Goal: Task Accomplishment & Management: Manage account settings

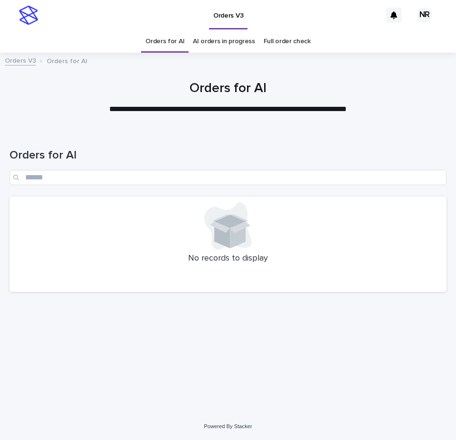
drag, startPoint x: 240, startPoint y: 270, endPoint x: 231, endPoint y: 272, distance: 9.2
click at [240, 270] on div "No records to display" at bounding box center [227, 245] width 437 height 96
click at [192, 273] on div "No records to display" at bounding box center [227, 245] width 437 height 96
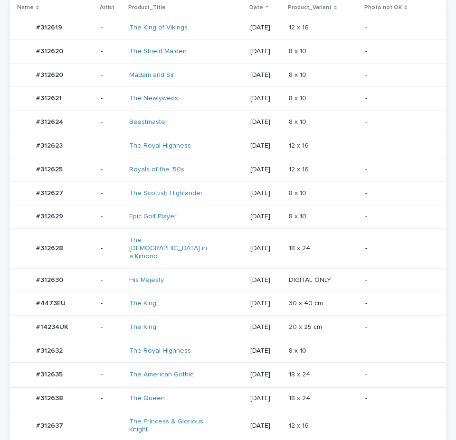
scroll to position [285, 0]
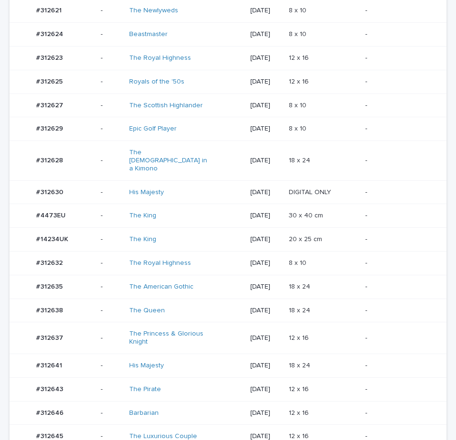
click at [269, 279] on div "[DATE]" at bounding box center [265, 287] width 31 height 16
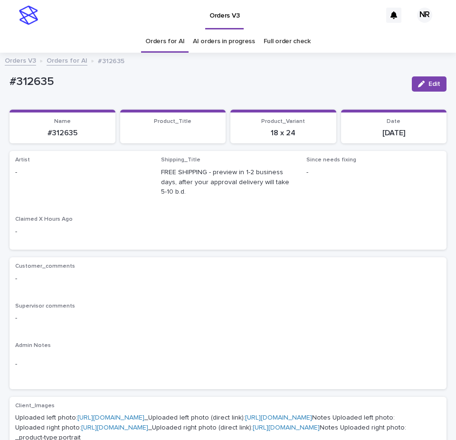
click at [426, 77] on button "Edit" at bounding box center [429, 83] width 35 height 15
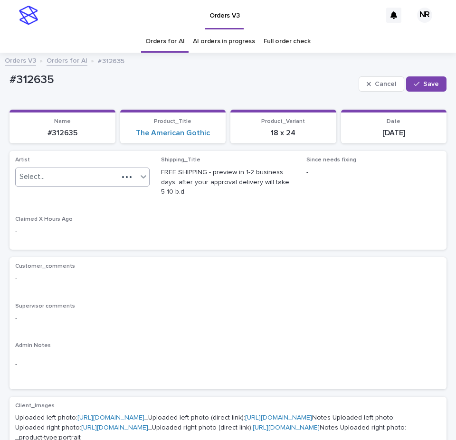
click at [83, 169] on div "Select..." at bounding box center [67, 177] width 103 height 16
paste input "*********"
type input "*********"
click at [428, 87] on span "Save" at bounding box center [431, 84] width 16 height 7
click at [155, 35] on link "Orders for AI" at bounding box center [164, 41] width 39 height 22
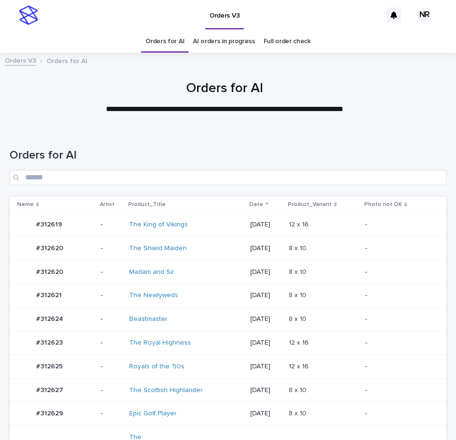
click at [257, 254] on div "[DATE]" at bounding box center [265, 249] width 31 height 16
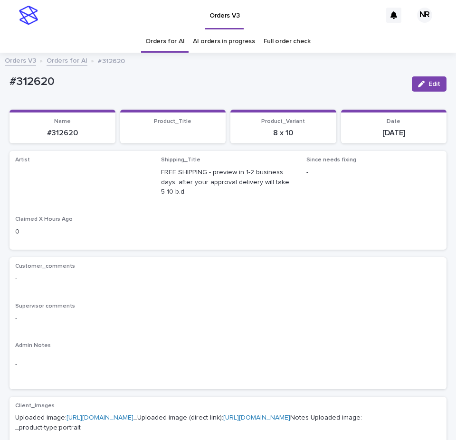
drag, startPoint x: 429, startPoint y: 88, endPoint x: 103, endPoint y: 166, distance: 335.5
click at [424, 89] on button "Edit" at bounding box center [429, 83] width 35 height 15
click at [165, 44] on link "Orders for AI" at bounding box center [164, 41] width 39 height 22
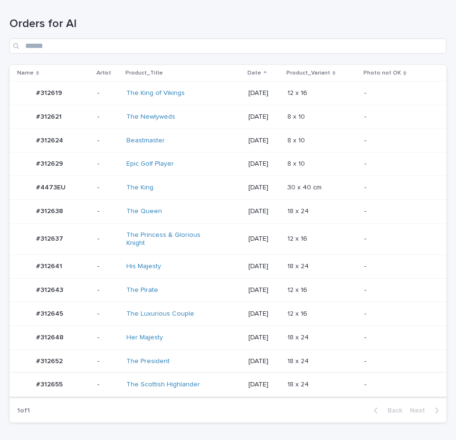
scroll to position [196, 0]
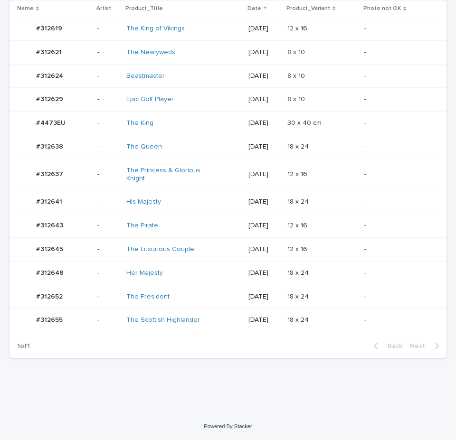
click at [305, 313] on div "18 x 24 18 x 24" at bounding box center [321, 320] width 69 height 16
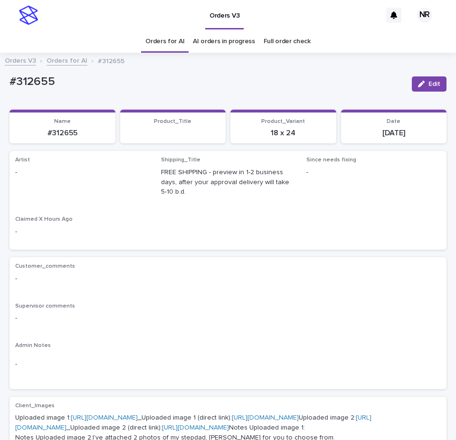
drag, startPoint x: 418, startPoint y: 84, endPoint x: 94, endPoint y: 162, distance: 333.1
click at [420, 81] on button "Edit" at bounding box center [429, 83] width 35 height 15
click at [70, 167] on div "Artist Select..." at bounding box center [82, 175] width 134 height 37
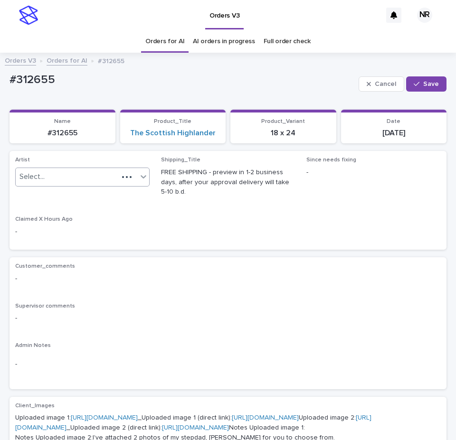
click at [70, 172] on div "Select..." at bounding box center [67, 177] width 103 height 16
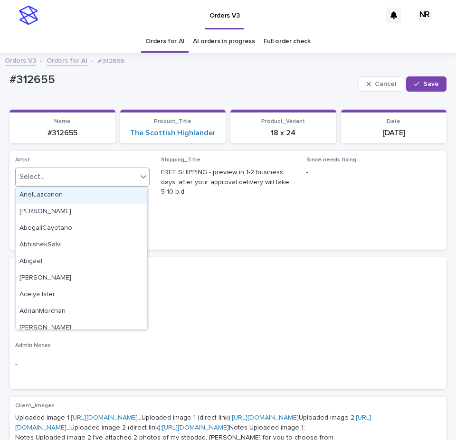
paste input "*********"
type input "*********"
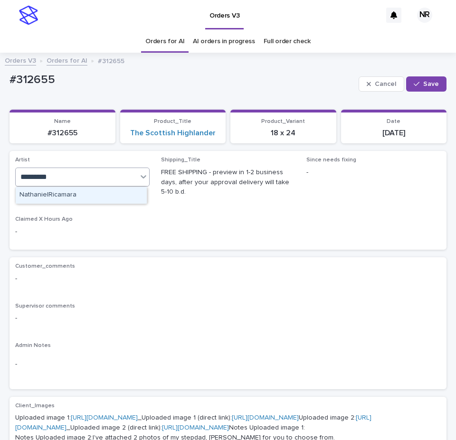
click at [73, 192] on div "NathanielRicamara" at bounding box center [81, 195] width 131 height 17
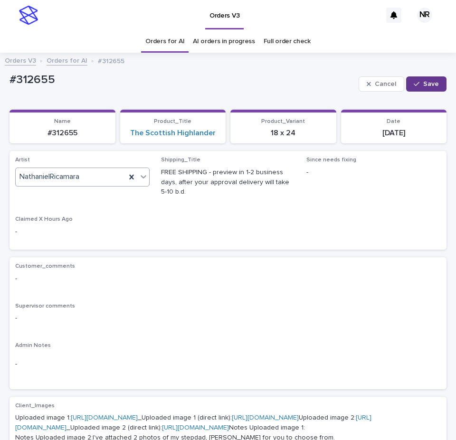
click at [424, 87] on button "Save" at bounding box center [426, 83] width 40 height 15
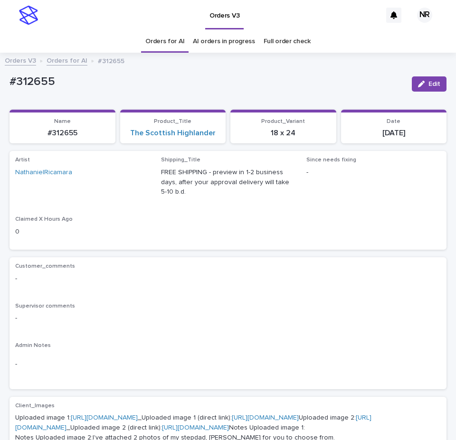
click at [173, 35] on link "Orders for AI" at bounding box center [164, 41] width 39 height 22
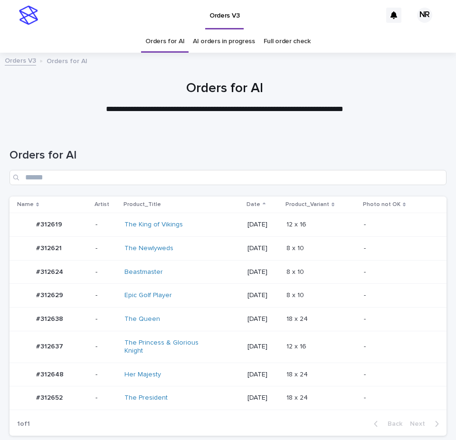
click at [276, 294] on p "[DATE]" at bounding box center [262, 296] width 31 height 8
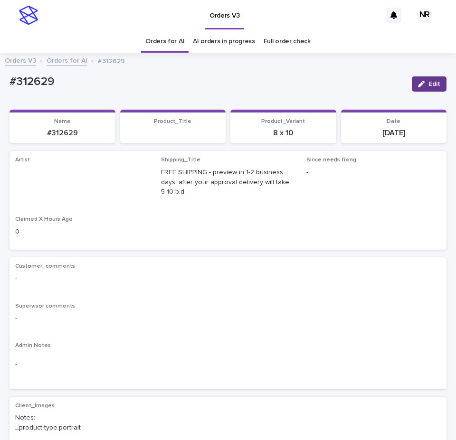
click at [417, 88] on button "Edit" at bounding box center [429, 83] width 35 height 15
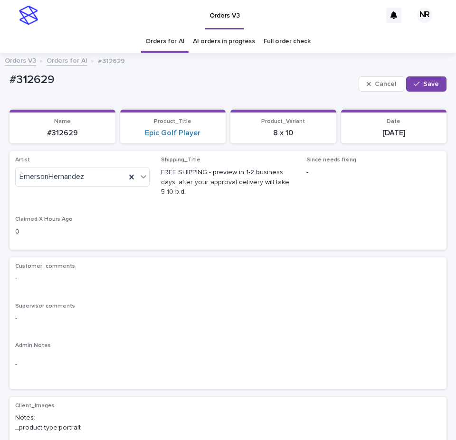
click at [157, 45] on link "Orders for AI" at bounding box center [164, 41] width 39 height 22
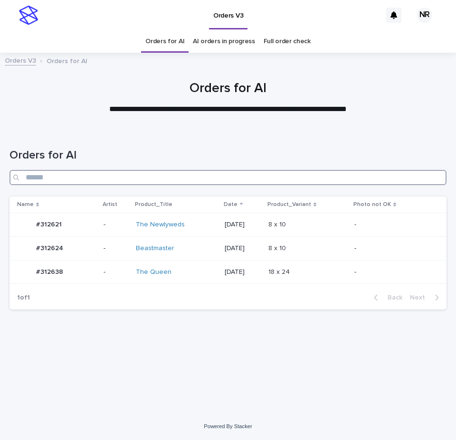
click at [247, 176] on input "Search" at bounding box center [227, 177] width 437 height 15
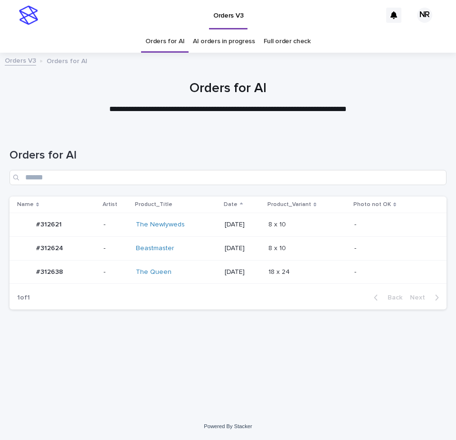
click at [241, 233] on td "[DATE]" at bounding box center [242, 225] width 43 height 24
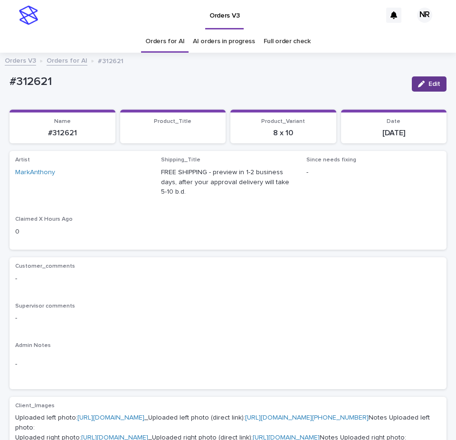
click at [419, 90] on button "Edit" at bounding box center [429, 83] width 35 height 15
click at [160, 38] on link "Orders for AI" at bounding box center [164, 41] width 39 height 22
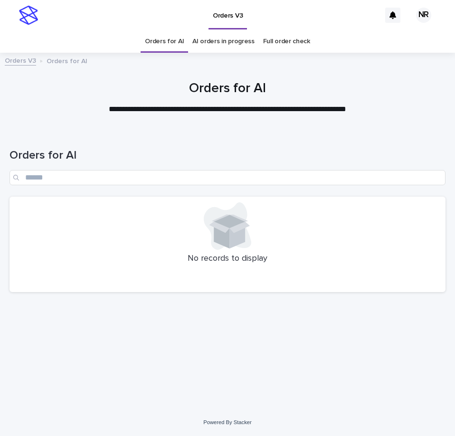
click at [291, 99] on div "**********" at bounding box center [227, 98] width 445 height 34
click at [25, 142] on div "Orders for AI" at bounding box center [227, 163] width 436 height 67
click at [373, 125] on div at bounding box center [227, 93] width 455 height 71
click at [223, 33] on link "AI orders in progress" at bounding box center [223, 41] width 62 height 22
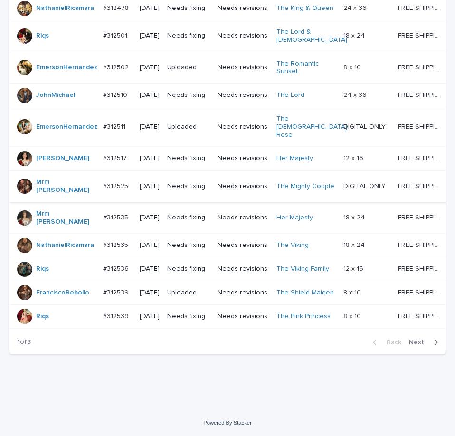
scroll to position [849, 0]
click at [414, 337] on div "Back Next" at bounding box center [405, 342] width 80 height 24
click at [414, 339] on span "Next" at bounding box center [419, 342] width 21 height 7
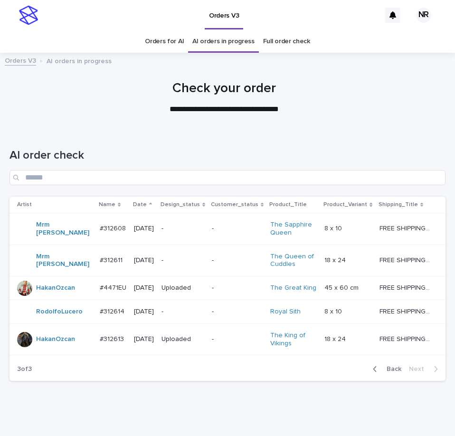
click at [157, 39] on link "Orders for AI" at bounding box center [164, 41] width 39 height 22
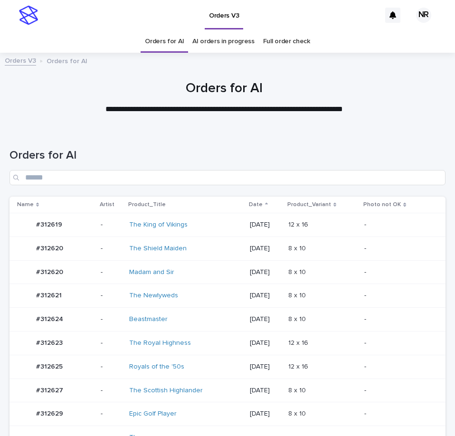
click at [226, 350] on div "The Royal Highness" at bounding box center [185, 343] width 113 height 16
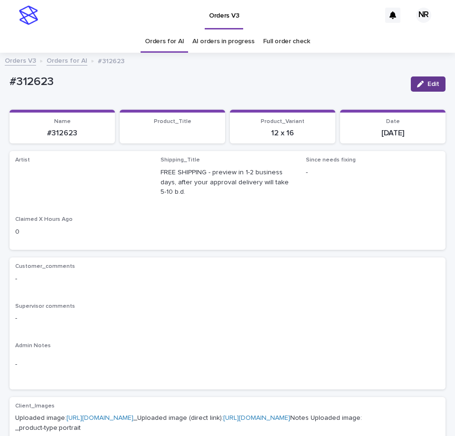
click at [419, 80] on button "Edit" at bounding box center [428, 83] width 35 height 15
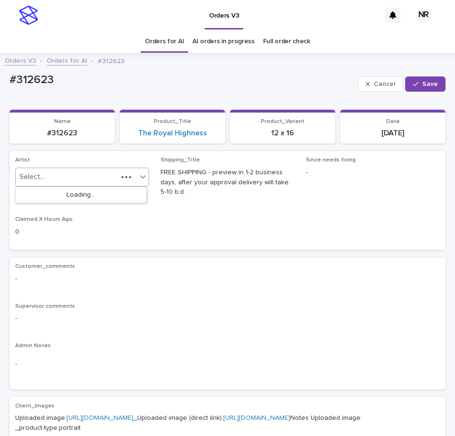
click at [92, 168] on div "Select..." at bounding box center [82, 177] width 134 height 19
paste input "*********"
type input "*********"
click at [82, 197] on div "NathanielRicamara" at bounding box center [81, 195] width 131 height 17
click at [414, 75] on div "Cancel Save" at bounding box center [402, 84] width 88 height 28
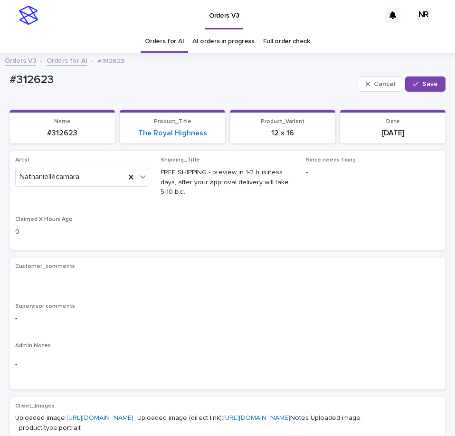
click at [414, 79] on button "Save" at bounding box center [425, 83] width 40 height 15
click at [165, 44] on link "Orders for AI" at bounding box center [164, 41] width 39 height 22
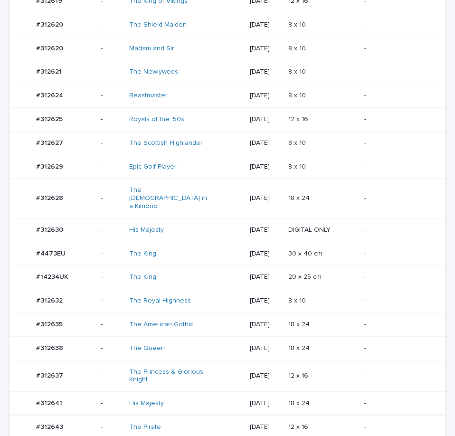
scroll to position [332, 0]
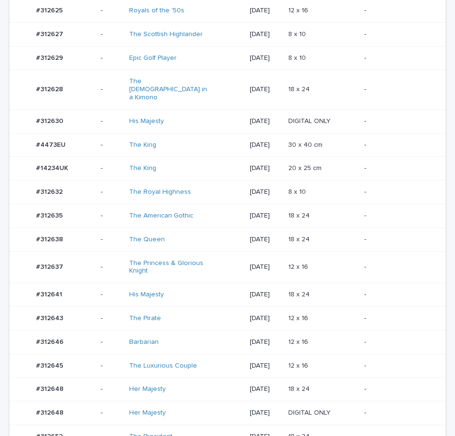
click at [325, 314] on p at bounding box center [322, 318] width 69 height 8
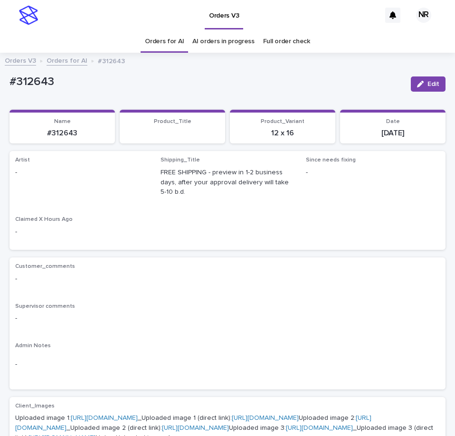
drag, startPoint x: 432, startPoint y: 80, endPoint x: 178, endPoint y: 158, distance: 265.7
click at [432, 79] on button "Edit" at bounding box center [428, 83] width 35 height 15
click at [82, 179] on div "Select..." at bounding box center [67, 177] width 102 height 16
paste input "*********"
type input "*********"
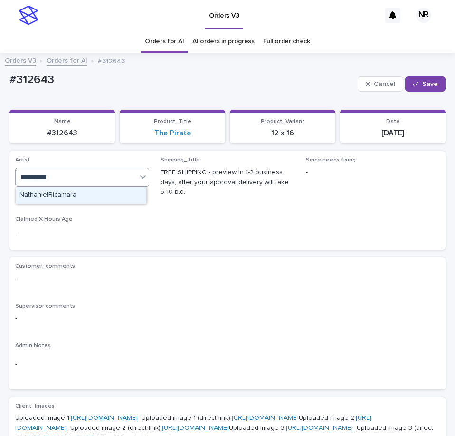
click at [87, 195] on div "NathanielRicamara" at bounding box center [81, 195] width 131 height 17
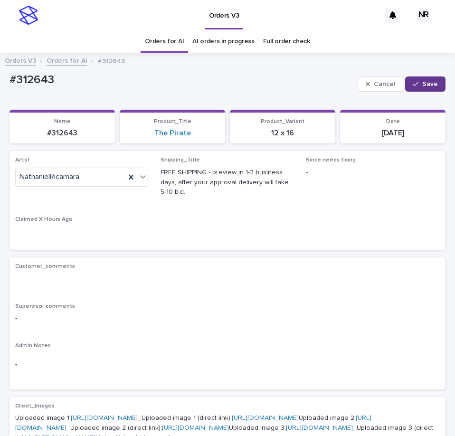
click at [413, 85] on div "button" at bounding box center [417, 84] width 9 height 7
click at [166, 43] on link "Orders for AI" at bounding box center [164, 41] width 39 height 22
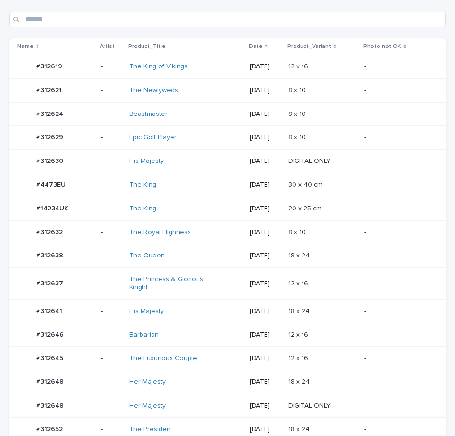
scroll to position [285, 0]
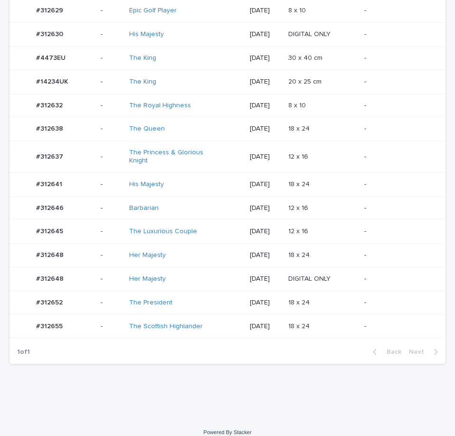
click at [306, 291] on td "18 x 24 18 x 24" at bounding box center [322, 303] width 76 height 24
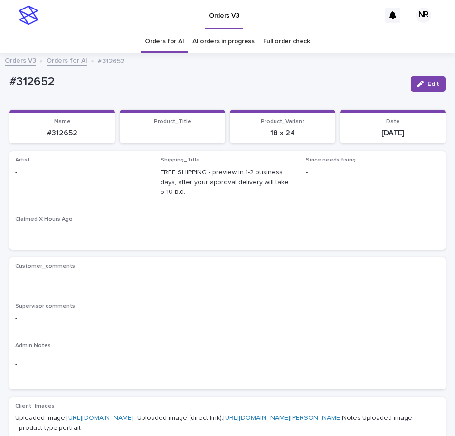
drag, startPoint x: 430, startPoint y: 80, endPoint x: 197, endPoint y: 164, distance: 247.4
click at [427, 82] on button "Edit" at bounding box center [428, 83] width 35 height 15
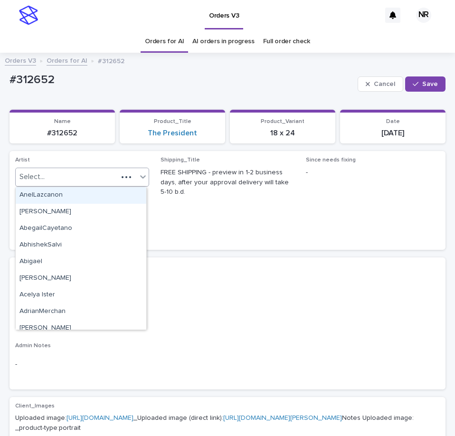
click at [104, 177] on div "Select..." at bounding box center [67, 177] width 102 height 16
paste input "*********"
type input "*********"
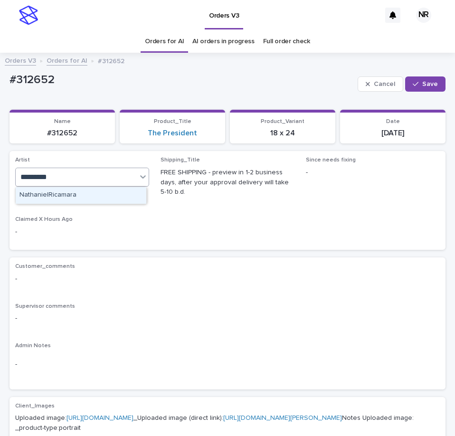
click at [93, 196] on div "NathanielRicamara" at bounding box center [81, 195] width 131 height 17
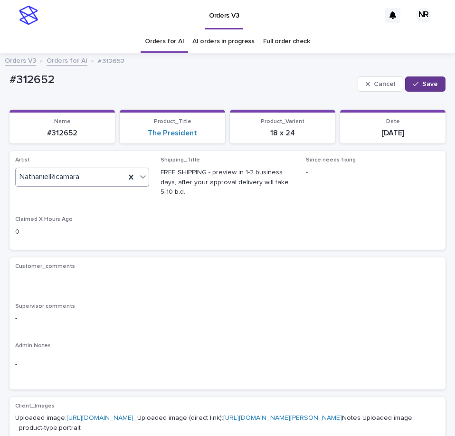
click at [433, 90] on button "Save" at bounding box center [425, 83] width 40 height 15
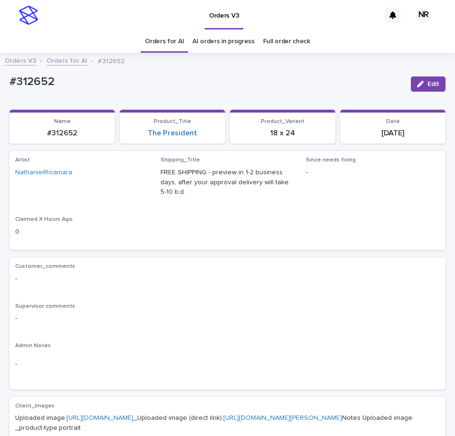
click at [166, 45] on link "Orders for AI" at bounding box center [164, 41] width 39 height 22
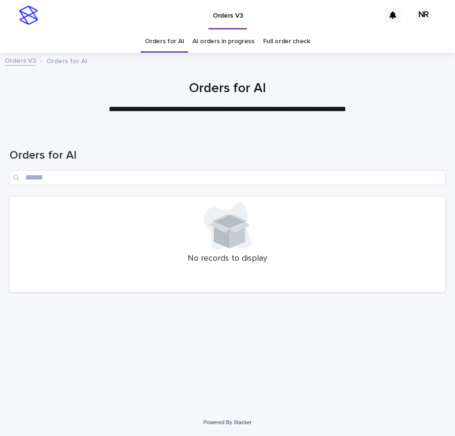
click at [234, 43] on link "AI orders in progress" at bounding box center [223, 41] width 62 height 22
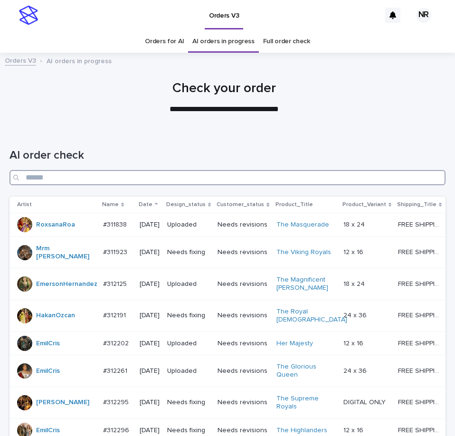
click at [228, 183] on input "Search" at bounding box center [227, 177] width 436 height 15
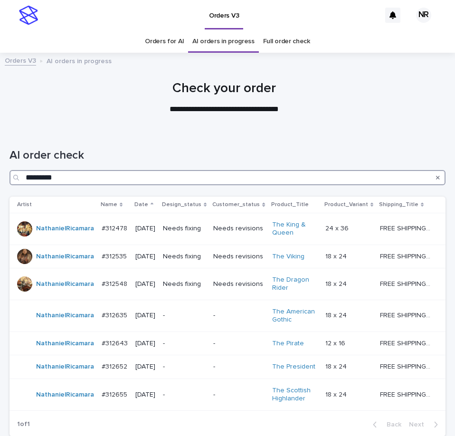
type input "*********"
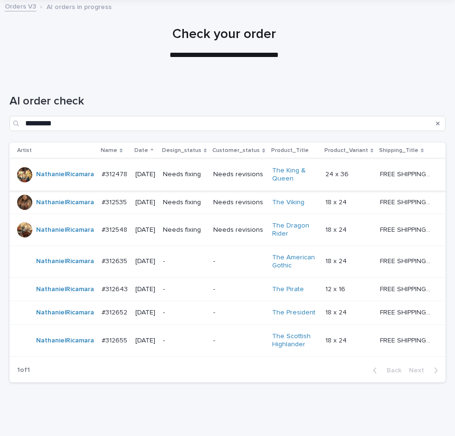
scroll to position [106, 0]
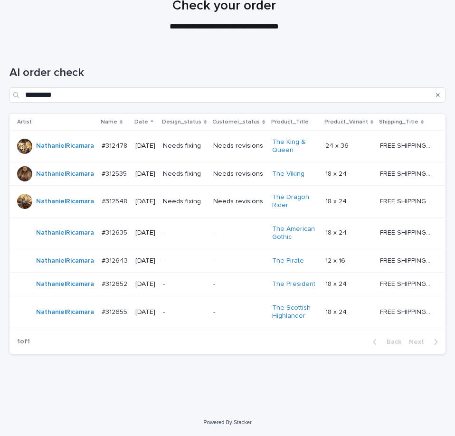
click at [380, 138] on div "FREE SHIPPING - preview in 1-2 business days, after your approval delivery will…" at bounding box center [405, 146] width 50 height 16
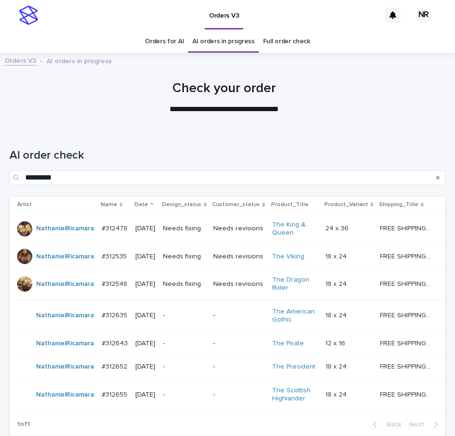
scroll to position [30, 0]
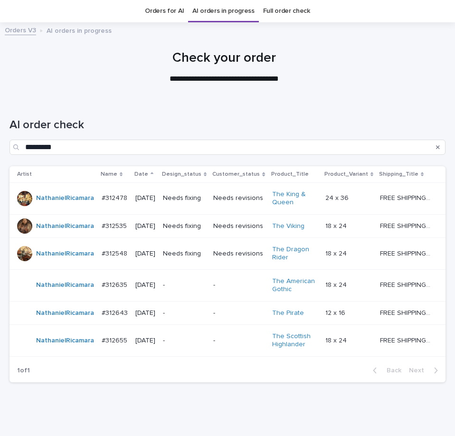
click at [231, 289] on p "-" at bounding box center [238, 285] width 51 height 8
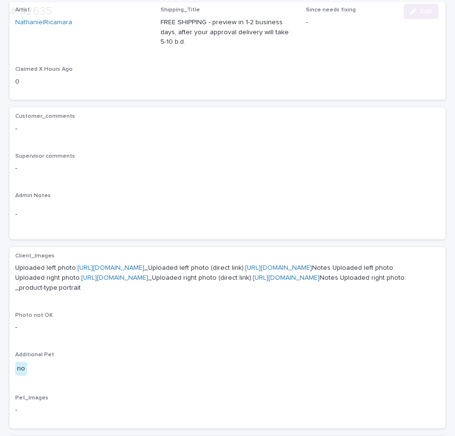
scroll to position [332, 0]
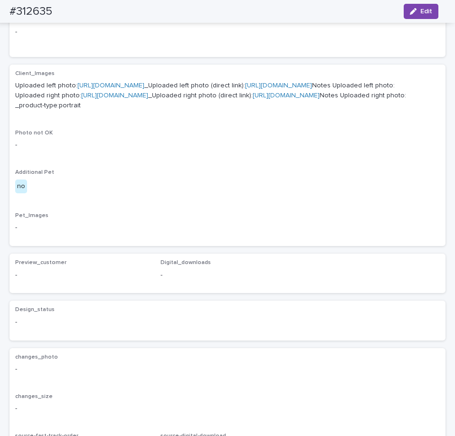
click at [132, 110] on p "Uploaded left photo: https://cdn.shopify.com-uploadkit.app/s/files/1/0033/4807/…" at bounding box center [227, 95] width 424 height 29
click at [245, 89] on link "[URL][DOMAIN_NAME]" at bounding box center [278, 85] width 67 height 7
drag, startPoint x: 148, startPoint y: 169, endPoint x: 150, endPoint y: 180, distance: 11.0
click at [149, 110] on p "Uploaded left photo: https://cdn.shopify.com-uploadkit.app/s/files/1/0033/4807/…" at bounding box center [227, 95] width 424 height 29
click at [150, 110] on p "Uploaded left photo: https://cdn.shopify.com-uploadkit.app/s/files/1/0033/4807/…" at bounding box center [227, 95] width 424 height 29
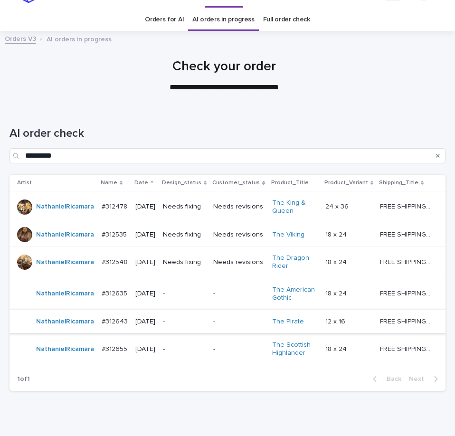
scroll to position [30, 0]
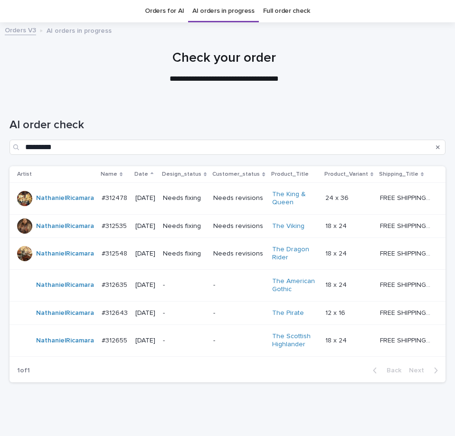
click at [196, 317] on div "-" at bounding box center [184, 312] width 43 height 10
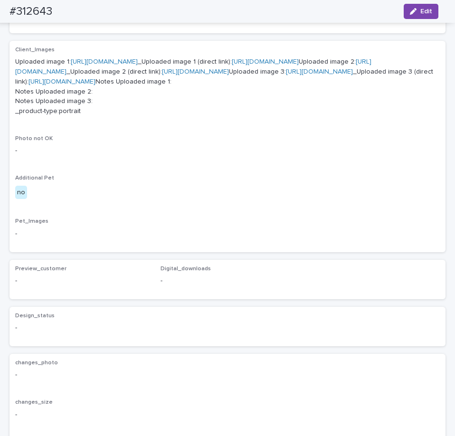
scroll to position [505, 0]
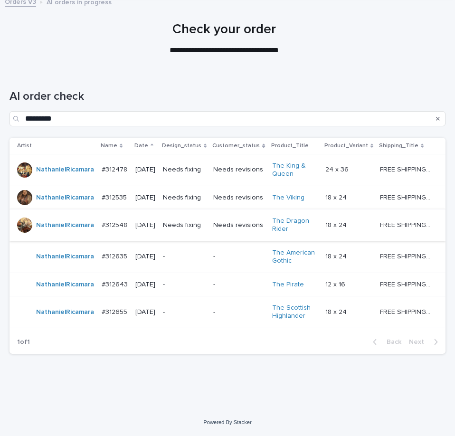
scroll to position [75, 0]
click at [210, 319] on td "-" at bounding box center [238, 312] width 58 height 32
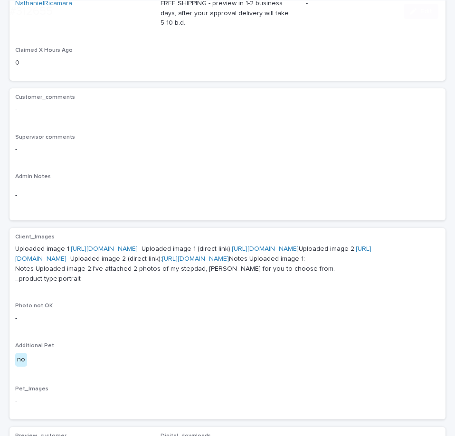
scroll to position [285, 0]
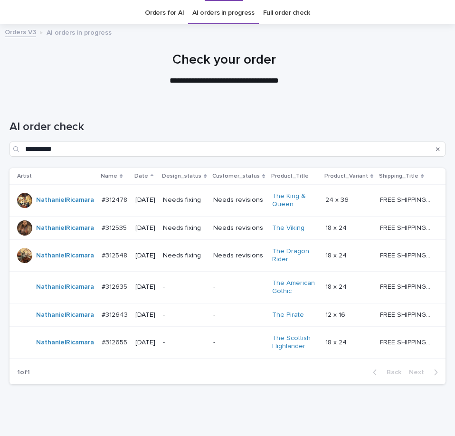
scroll to position [30, 0]
